Goal: Navigation & Orientation: Find specific page/section

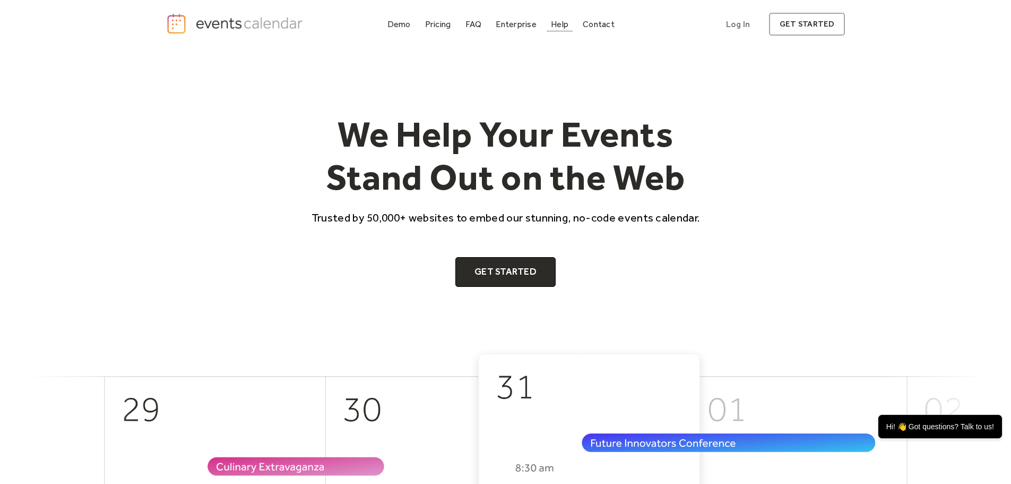
click at [559, 27] on div "Help" at bounding box center [560, 24] width 18 height 6
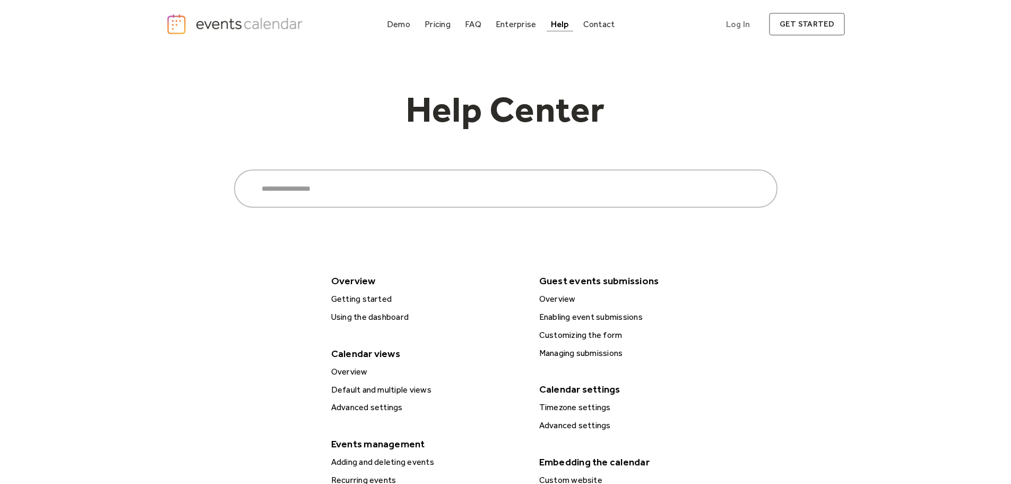
click at [559, 27] on div "Help" at bounding box center [560, 24] width 18 height 6
click at [173, 24] on img "home" at bounding box center [236, 24] width 140 height 22
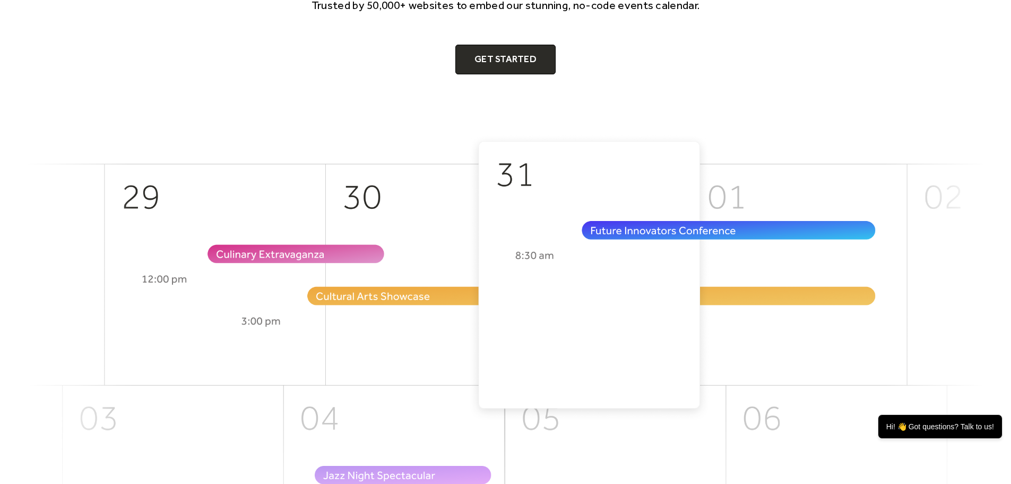
scroll to position [265, 0]
